Goal: Find specific page/section: Find specific page/section

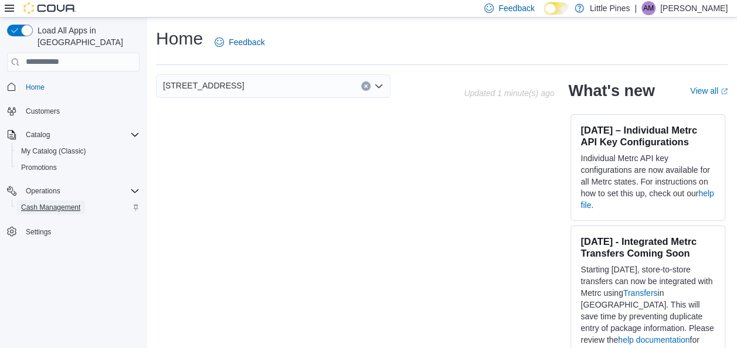
click at [64, 203] on span "Cash Management" at bounding box center [50, 207] width 59 height 9
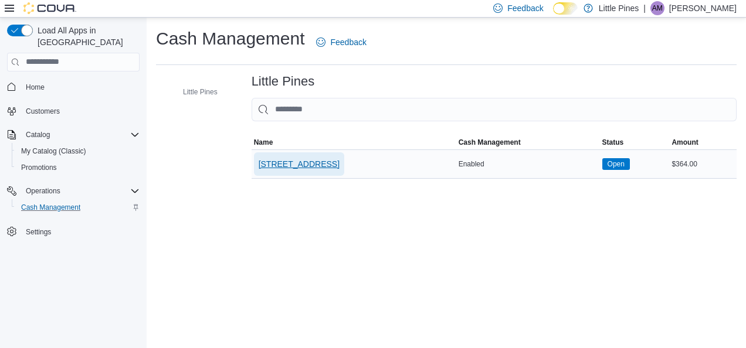
click at [321, 162] on span "[STREET_ADDRESS]" at bounding box center [299, 164] width 81 height 12
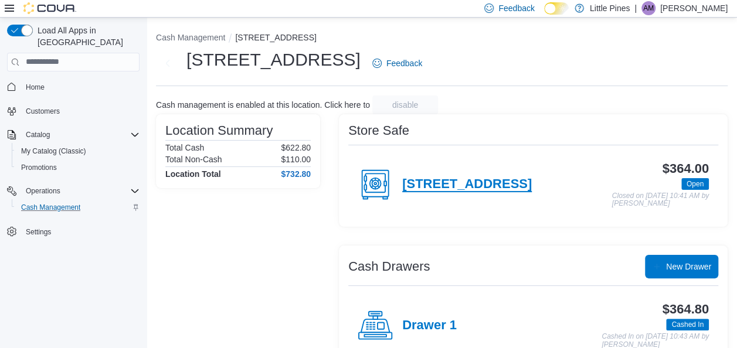
click at [502, 190] on h4 "[STREET_ADDRESS]" at bounding box center [467, 184] width 130 height 15
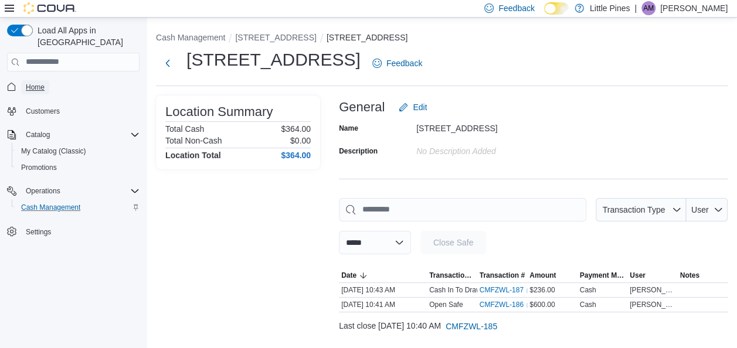
click at [32, 83] on span "Home" at bounding box center [35, 87] width 19 height 9
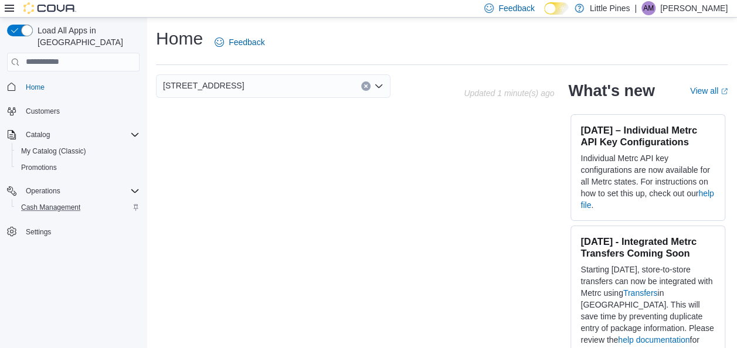
click at [705, 14] on p "[PERSON_NAME]" at bounding box center [693, 8] width 67 height 14
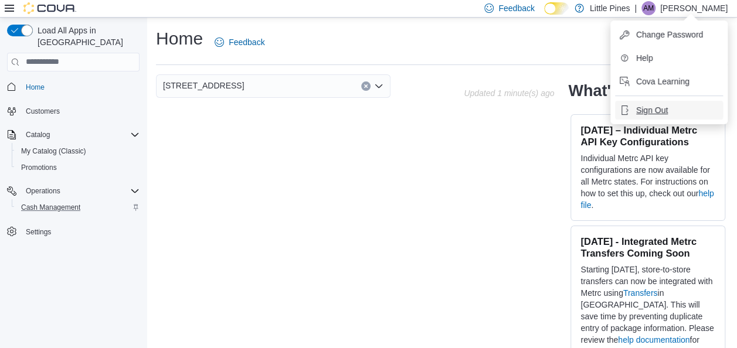
click at [659, 108] on span "Sign Out" at bounding box center [652, 110] width 32 height 12
